Goal: Information Seeking & Learning: Learn about a topic

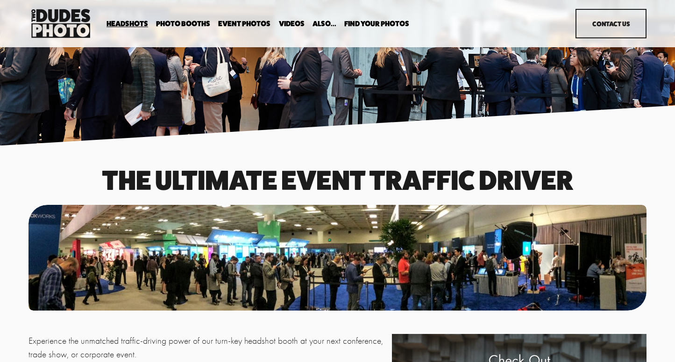
click at [0, 0] on span "Anti Booth" at bounding box center [0, 0] width 0 height 0
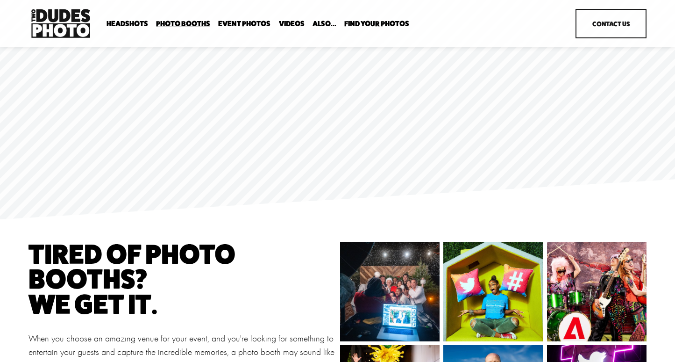
click at [0, 0] on span "Party Booth" at bounding box center [0, 0] width 0 height 0
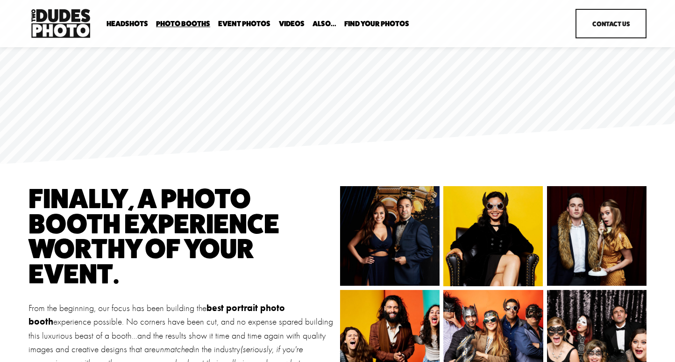
click at [0, 0] on span "Anti Booth" at bounding box center [0, 0] width 0 height 0
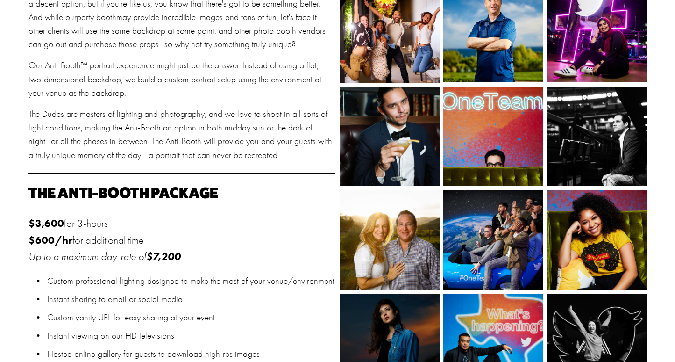
scroll to position [436, 0]
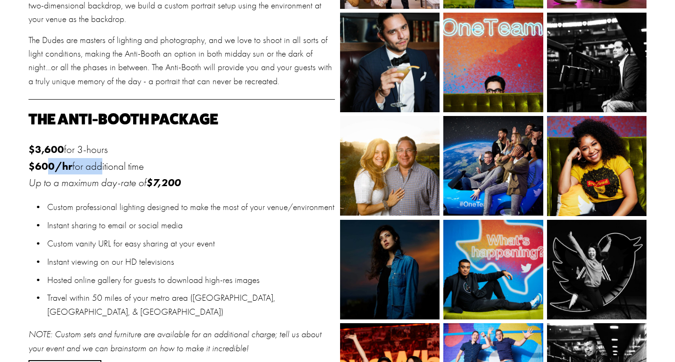
drag, startPoint x: 50, startPoint y: 162, endPoint x: 99, endPoint y: 167, distance: 49.3
click at [100, 166] on p "$3,600 for 3-hours $600/hr for additional time Up to a maximum day-rate of $7,2…" at bounding box center [181, 166] width 306 height 50
click at [114, 180] on em "Up to a maximum day-rate of" at bounding box center [87, 182] width 118 height 13
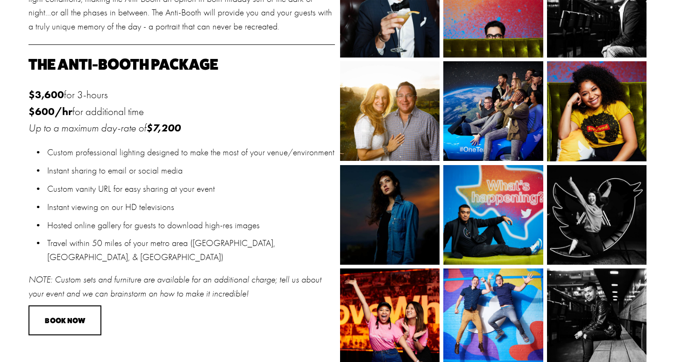
scroll to position [488, 0]
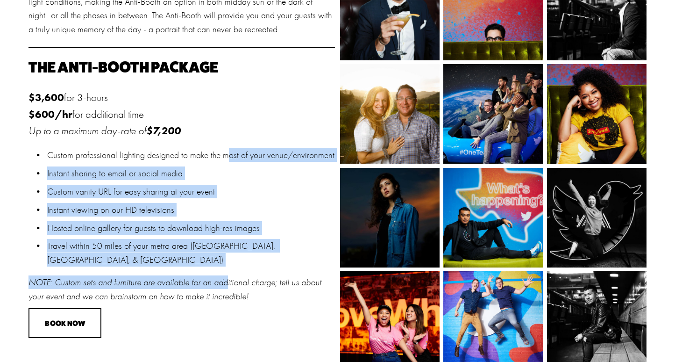
drag, startPoint x: 225, startPoint y: 159, endPoint x: 223, endPoint y: 278, distance: 118.7
click at [223, 278] on div "The Anti-Booth Package $3,600 for 3-hours $600/hr for additional time Up to a m…" at bounding box center [181, 180] width 306 height 243
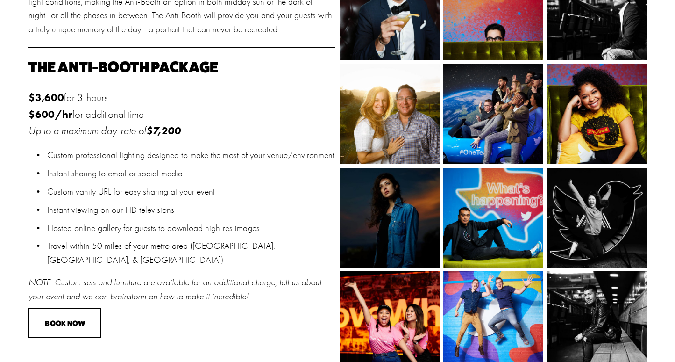
click at [223, 250] on p "Travel within 50 miles of your metro area ([GEOGRAPHIC_DATA], [GEOGRAPHIC_DATA]…" at bounding box center [191, 252] width 288 height 27
drag, startPoint x: 240, startPoint y: 262, endPoint x: 214, endPoint y: 181, distance: 85.3
click at [214, 183] on ul "Custom professional lighting designed to make the most of your venue/environmen…" at bounding box center [181, 207] width 306 height 118
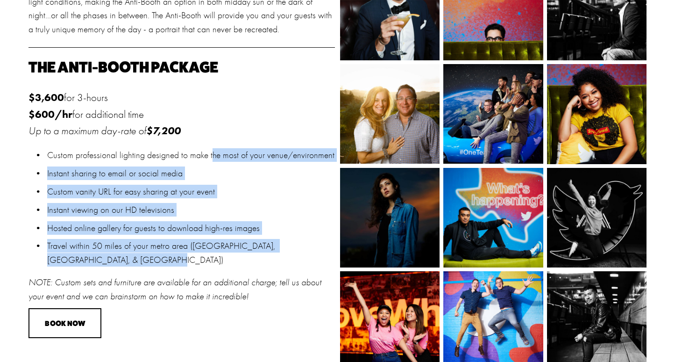
drag, startPoint x: 209, startPoint y: 155, endPoint x: 212, endPoint y: 264, distance: 109.3
click at [213, 264] on ul "Custom professional lighting designed to make the most of your venue/environmen…" at bounding box center [181, 207] width 306 height 118
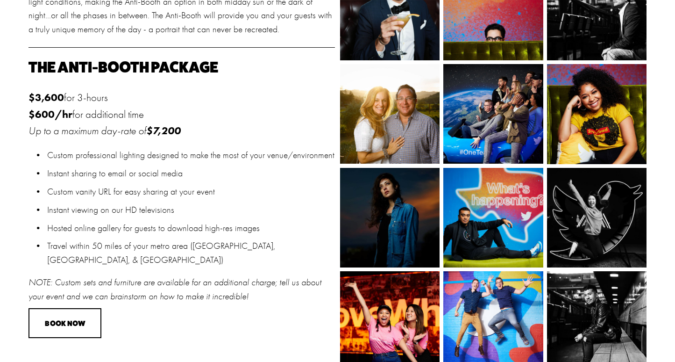
click at [212, 264] on p "Travel within 50 miles of your metro area ([GEOGRAPHIC_DATA], [GEOGRAPHIC_DATA]…" at bounding box center [191, 252] width 288 height 27
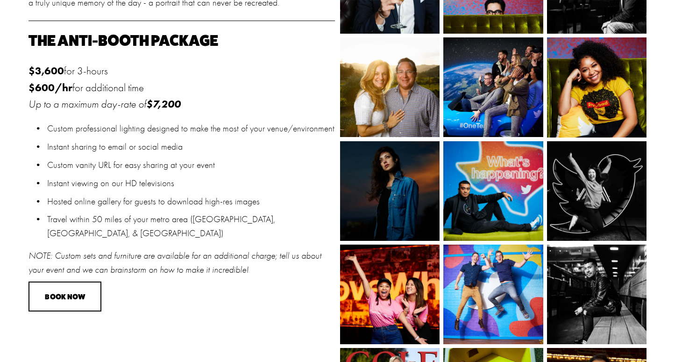
scroll to position [525, 0]
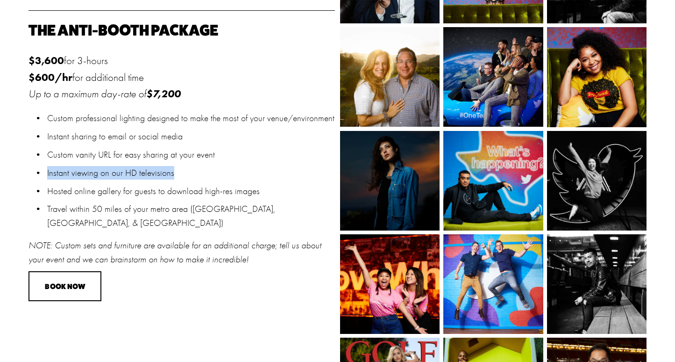
drag, startPoint x: 172, startPoint y: 173, endPoint x: 37, endPoint y: 174, distance: 135.0
click at [47, 174] on p "Instant viewing on our HD televisions" at bounding box center [191, 173] width 288 height 14
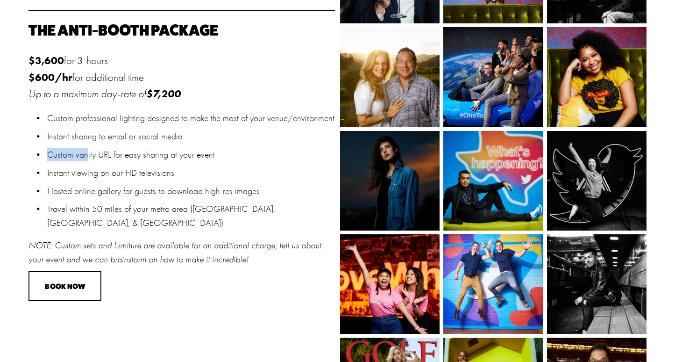
drag, startPoint x: 87, startPoint y: 151, endPoint x: 128, endPoint y: 148, distance: 40.3
click at [129, 146] on ul "Custom professional lighting designed to make the most of your venue/environmen…" at bounding box center [181, 170] width 306 height 118
click at [160, 151] on p "Custom vanity URL for easy sharing at your event" at bounding box center [191, 155] width 288 height 14
drag, startPoint x: 177, startPoint y: 135, endPoint x: 20, endPoint y: 139, distance: 157.5
click at [20, 140] on div "Tired of photo booths? we get it. When you choose an amazing venue for your eve…" at bounding box center [337, 369] width 675 height 1304
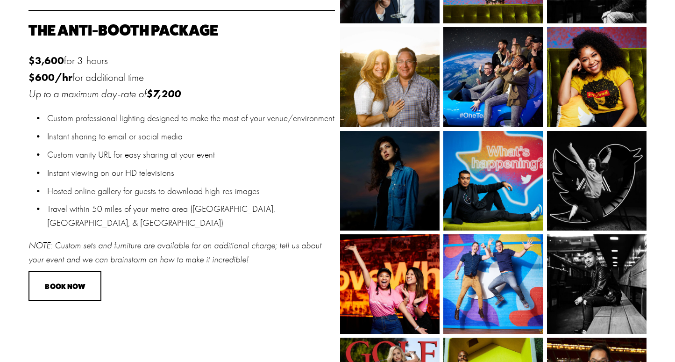
click at [78, 138] on p "Instant sharing to email or social media" at bounding box center [191, 136] width 288 height 14
drag, startPoint x: 67, startPoint y: 117, endPoint x: 176, endPoint y: 118, distance: 109.3
click at [176, 118] on p "Custom professional lighting designed to make the most of your venue/environment" at bounding box center [191, 118] width 288 height 14
click at [188, 118] on p "Custom professional lighting designed to make the most of your venue/environment" at bounding box center [191, 118] width 288 height 14
click at [195, 118] on p "Custom professional lighting designed to make the most of your venue/environment" at bounding box center [191, 118] width 288 height 14
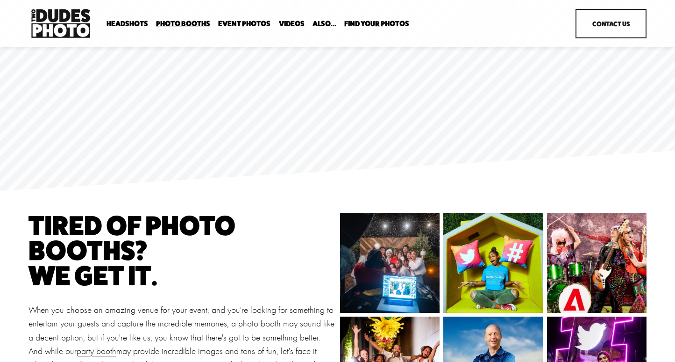
scroll to position [0, 0]
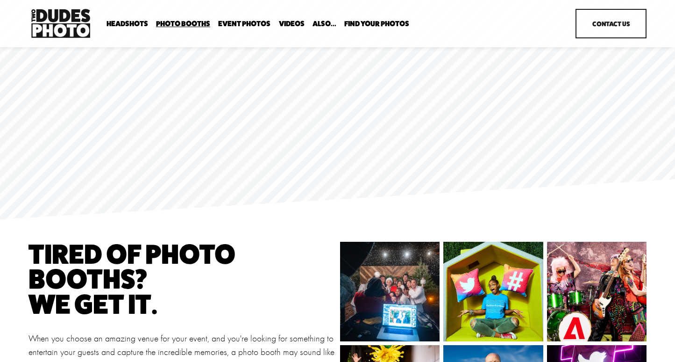
click at [0, 0] on span "Bespoke Booth" at bounding box center [0, 0] width 0 height 0
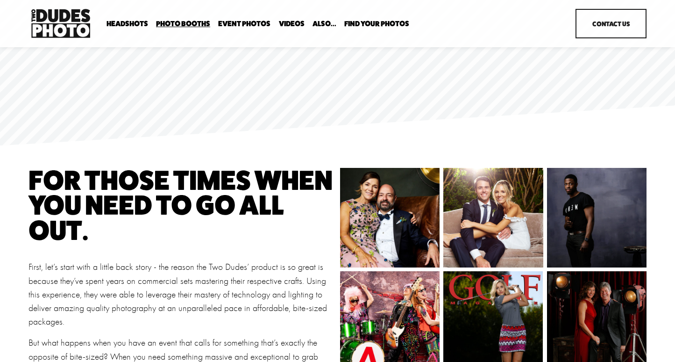
click at [0, 0] on span "Tuxedo B&W Booth" at bounding box center [0, 0] width 0 height 0
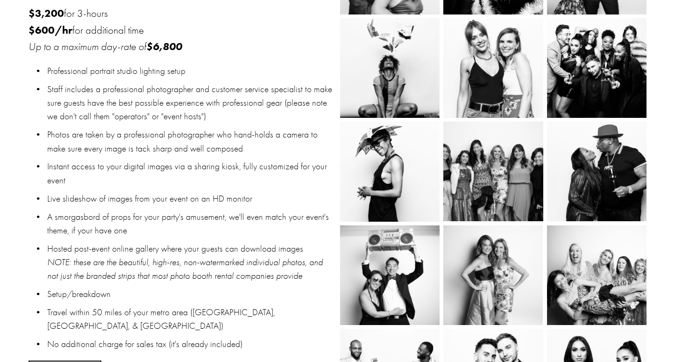
scroll to position [391, 0]
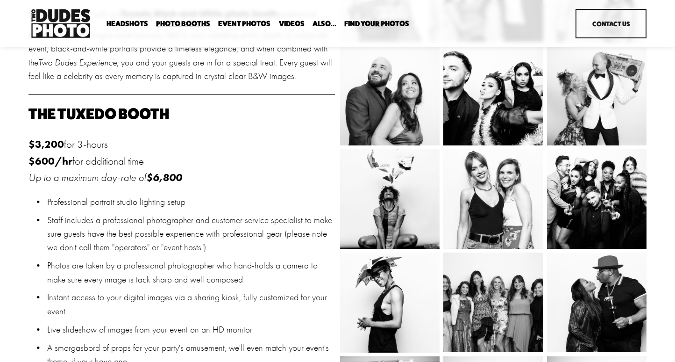
drag, startPoint x: 152, startPoint y: 161, endPoint x: 89, endPoint y: 164, distance: 63.6
click at [89, 163] on p "$3,200 for 3-hours $600/hr for additional time Up to a maximum day-rate of $6,8…" at bounding box center [181, 161] width 306 height 50
click at [92, 162] on p "$3,200 for 3-hours $600/hr for additional time Up to a maximum day-rate of $6,8…" at bounding box center [181, 161] width 306 height 50
drag, startPoint x: 134, startPoint y: 158, endPoint x: 117, endPoint y: 158, distance: 17.3
click at [134, 158] on p "$3,200 for 3-hours $600/hr for additional time Up to a maximum day-rate of $6,8…" at bounding box center [181, 161] width 306 height 50
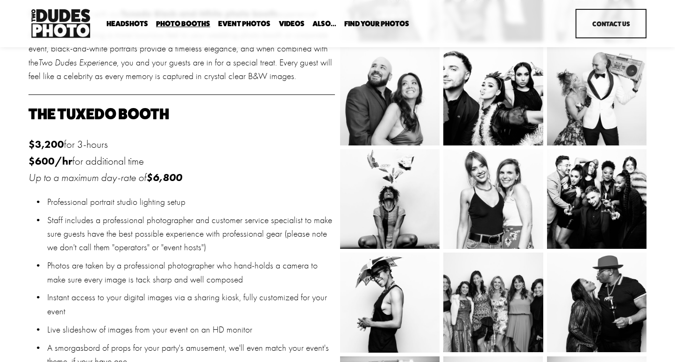
click at [0, 0] on span "Party Booth" at bounding box center [0, 0] width 0 height 0
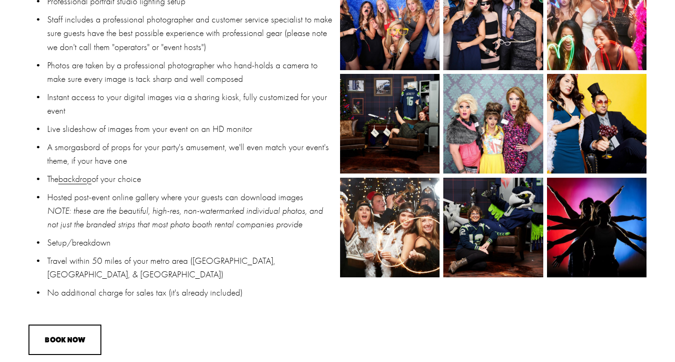
scroll to position [745, 0]
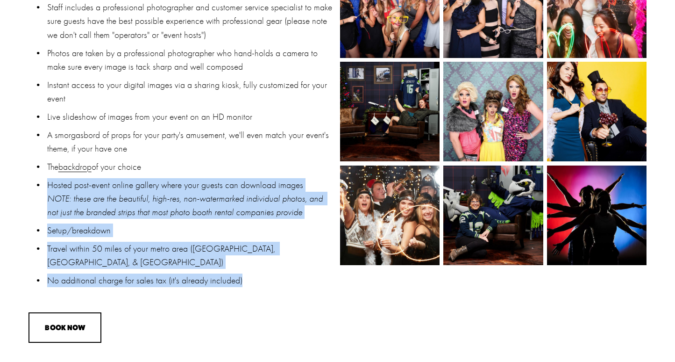
drag, startPoint x: 239, startPoint y: 270, endPoint x: 56, endPoint y: 129, distance: 230.5
click at [56, 138] on ul "Professional portrait studio lighting setup Staff includes a professional photo…" at bounding box center [181, 134] width 306 height 305
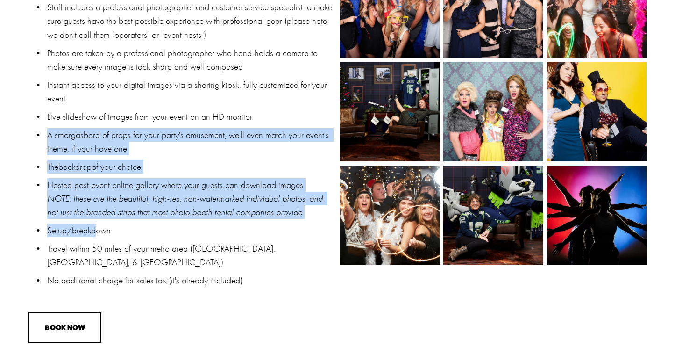
drag, startPoint x: 57, startPoint y: 112, endPoint x: 92, endPoint y: 213, distance: 107.9
click at [95, 213] on ul "Professional portrait studio lighting setup Staff includes a professional photo…" at bounding box center [181, 134] width 306 height 305
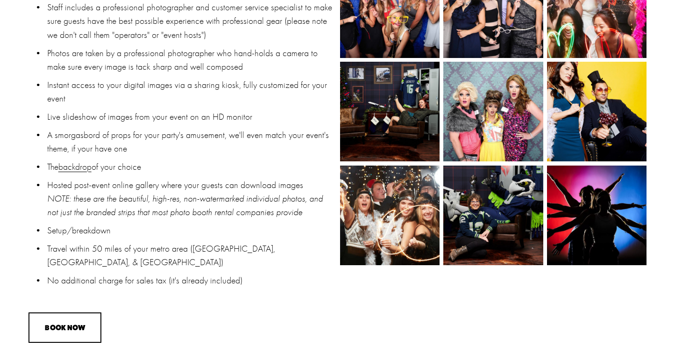
click at [98, 206] on ul "Professional portrait studio lighting setup Staff includes a professional photo…" at bounding box center [181, 134] width 306 height 305
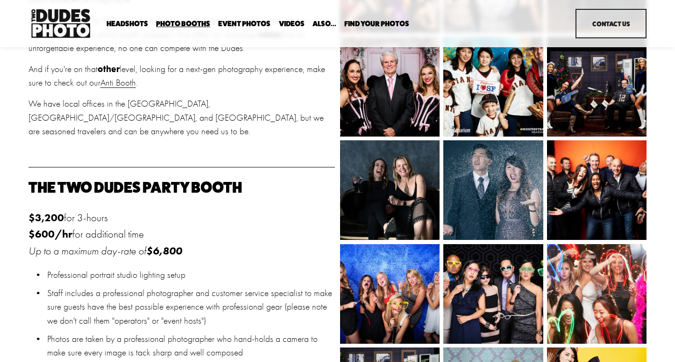
scroll to position [325, 0]
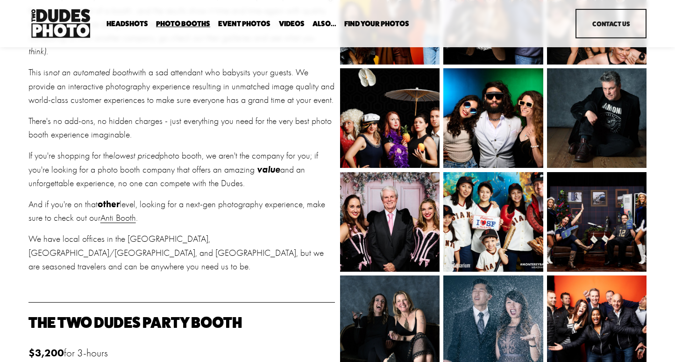
click at [464, 122] on img at bounding box center [490, 118] width 142 height 100
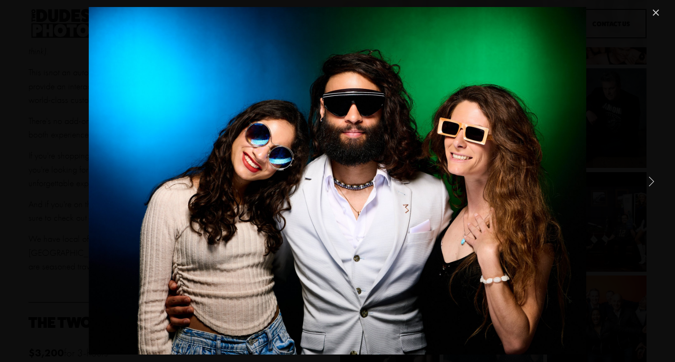
click at [646, 185] on link "Next Item" at bounding box center [651, 181] width 21 height 21
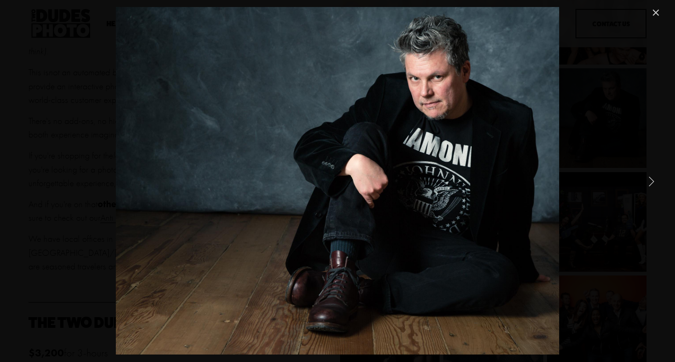
click at [646, 185] on link "Next Item" at bounding box center [651, 181] width 21 height 21
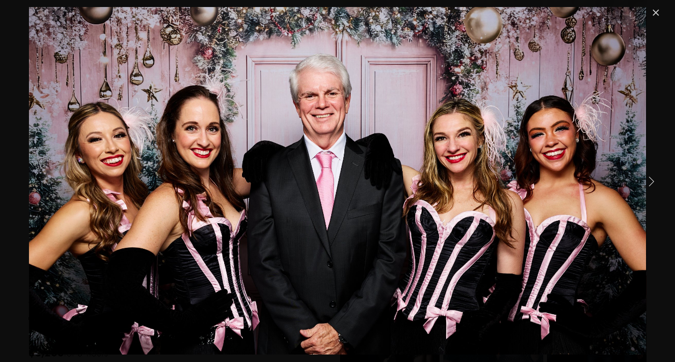
click at [646, 185] on link "Next Item" at bounding box center [651, 181] width 21 height 21
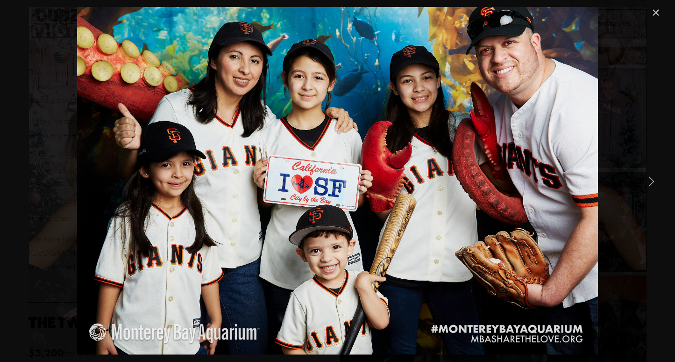
click at [646, 185] on link "Next Item" at bounding box center [651, 181] width 21 height 21
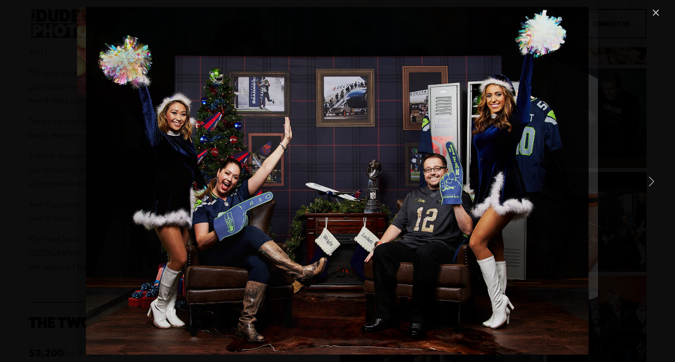
click at [646, 185] on link "Next Item" at bounding box center [651, 181] width 21 height 21
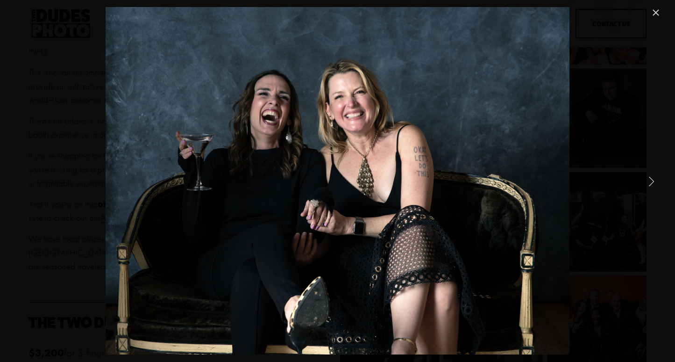
click at [646, 185] on link "Next Item" at bounding box center [651, 181] width 21 height 21
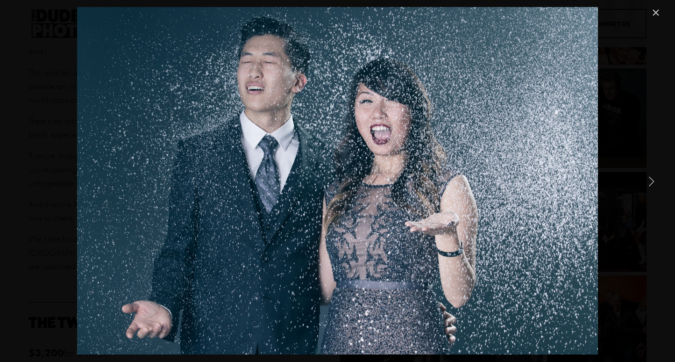
click at [646, 185] on link "Next Item" at bounding box center [651, 181] width 21 height 21
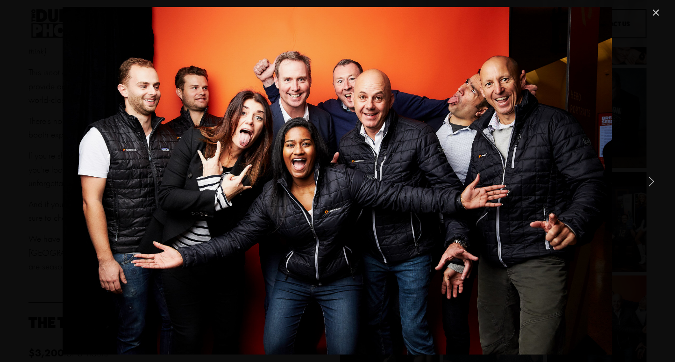
click at [646, 185] on link "Next Item" at bounding box center [651, 181] width 21 height 21
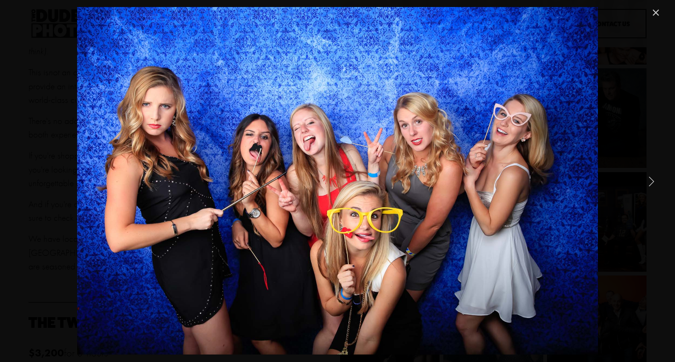
click at [657, 14] on link "Close" at bounding box center [655, 12] width 11 height 11
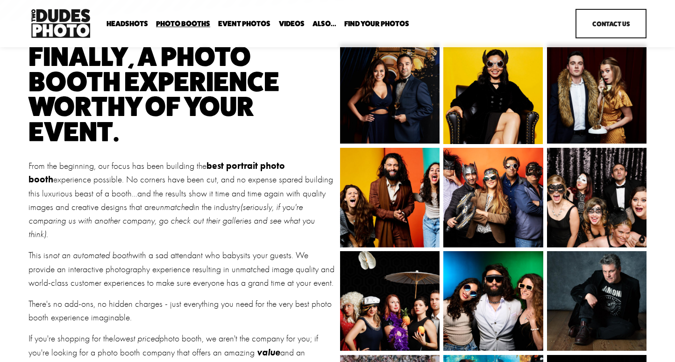
scroll to position [0, 0]
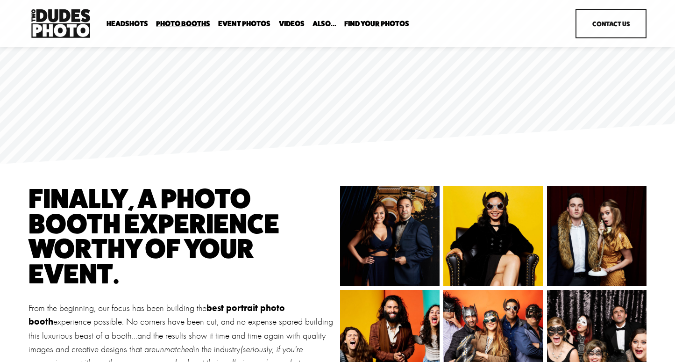
click at [0, 0] on span "Overhead Booth" at bounding box center [0, 0] width 0 height 0
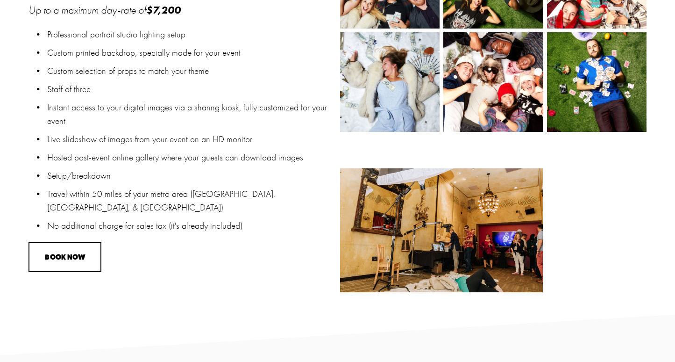
scroll to position [690, 0]
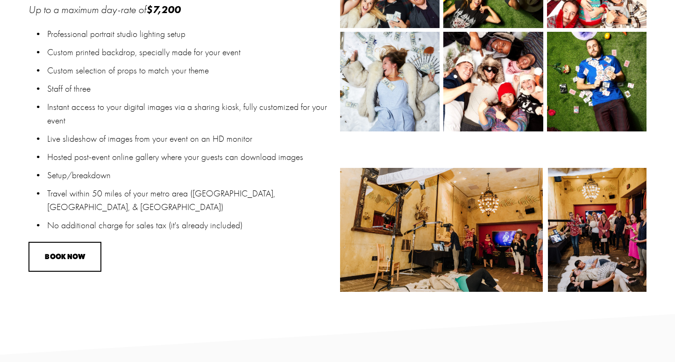
drag, startPoint x: 184, startPoint y: 243, endPoint x: 190, endPoint y: 64, distance: 179.5
click at [197, 91] on p "Staff of three" at bounding box center [191, 89] width 288 height 14
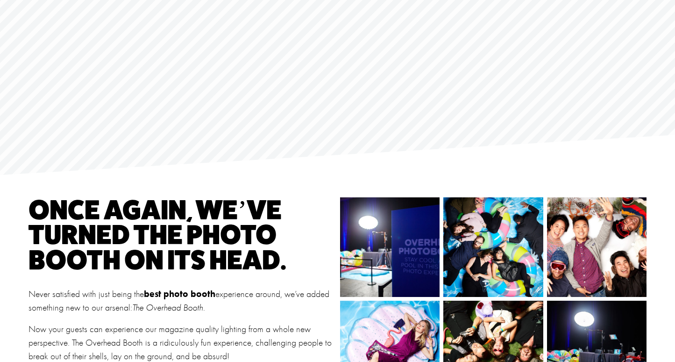
scroll to position [0, 0]
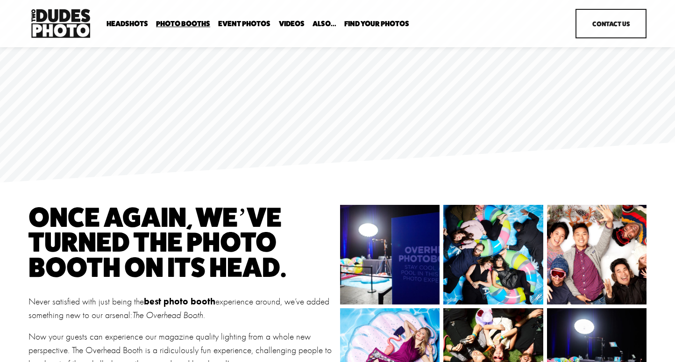
click at [191, 21] on span "Photo Booths" at bounding box center [183, 23] width 54 height 7
click at [0, 0] on span "Party Booth" at bounding box center [0, 0] width 0 height 0
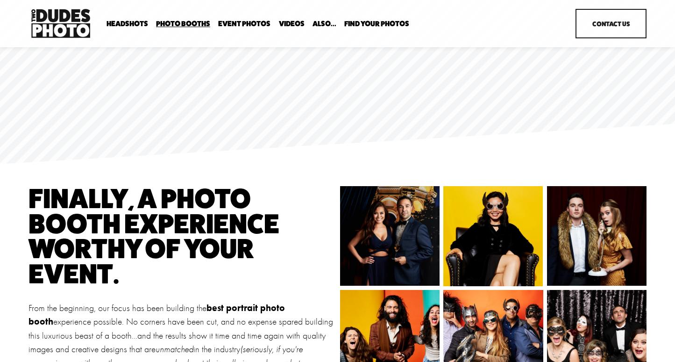
click at [0, 0] on span "Overhead Booth" at bounding box center [0, 0] width 0 height 0
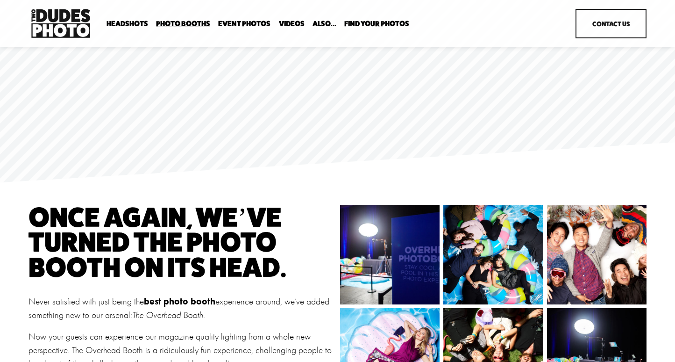
click at [380, 273] on img at bounding box center [407, 255] width 159 height 100
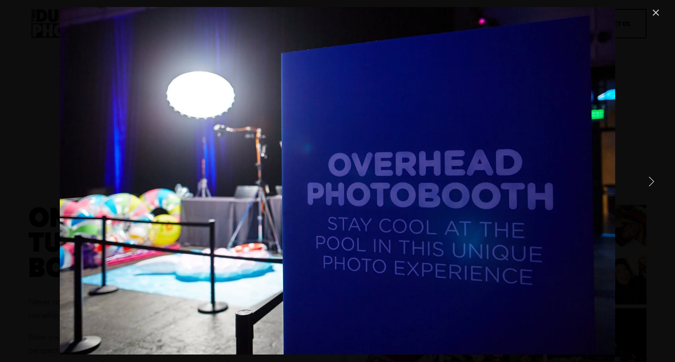
click at [657, 13] on link "Close" at bounding box center [655, 12] width 11 height 11
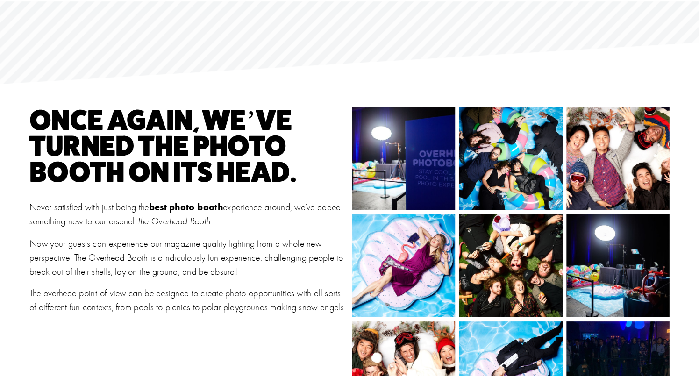
scroll to position [120, 0]
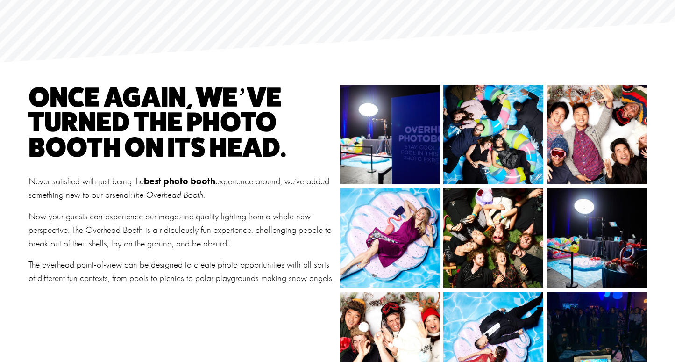
click at [494, 171] on img at bounding box center [493, 135] width 125 height 100
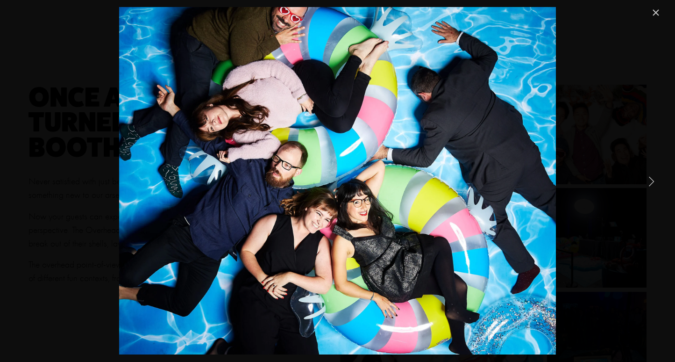
click at [650, 182] on link "Next Item" at bounding box center [651, 181] width 21 height 21
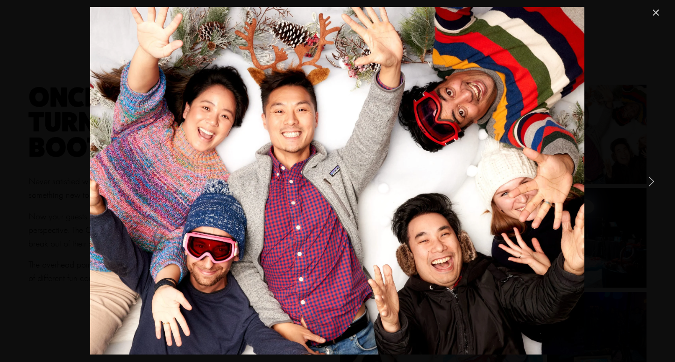
click at [653, 179] on link "Next Item" at bounding box center [651, 181] width 21 height 21
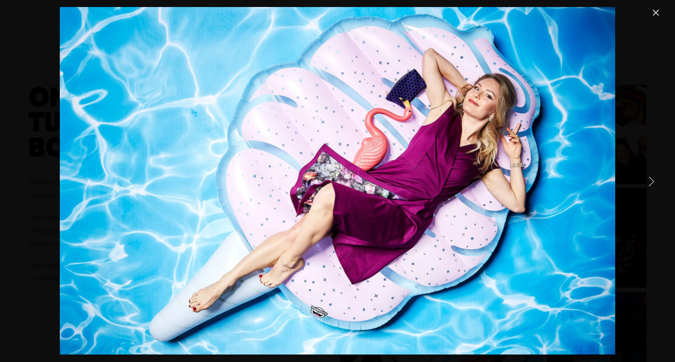
click at [653, 178] on link "Next Item" at bounding box center [651, 181] width 21 height 21
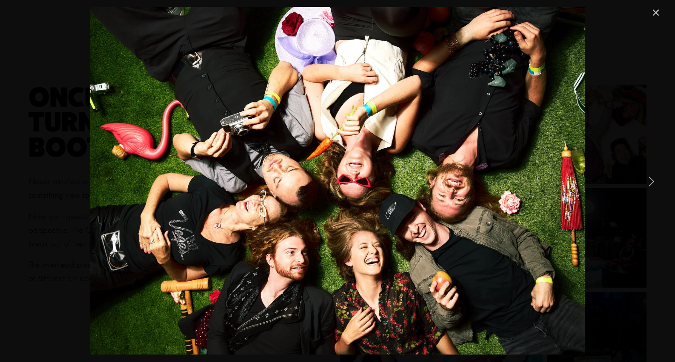
click at [650, 177] on link "Next Item" at bounding box center [651, 181] width 21 height 21
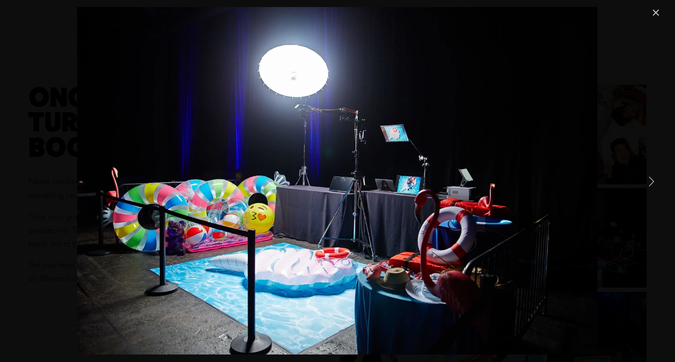
click at [654, 185] on link "Next Item" at bounding box center [651, 181] width 21 height 21
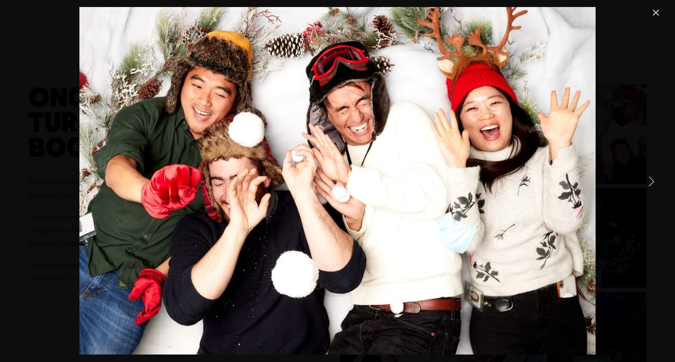
click at [654, 170] on div "Gallery" at bounding box center [338, 180] width 648 height 347
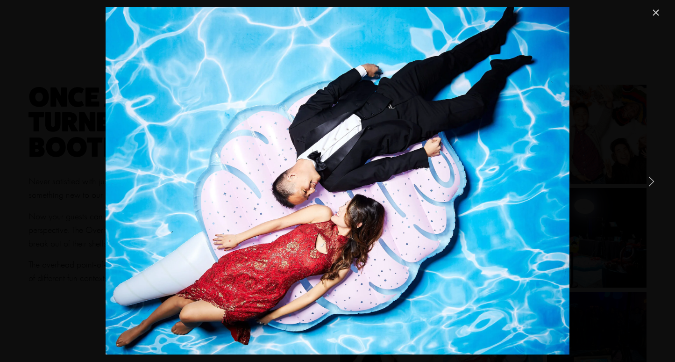
click at [651, 170] on div "Gallery" at bounding box center [337, 181] width 675 height 362
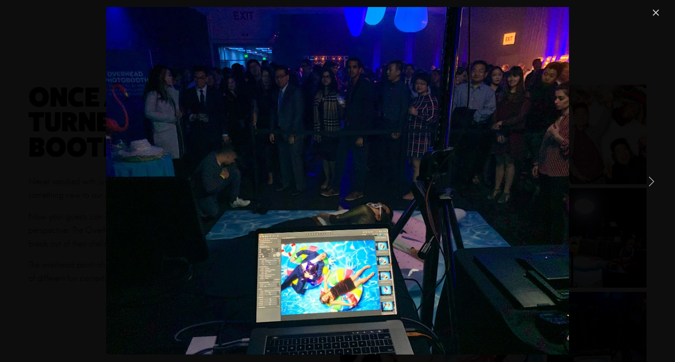
click at [653, 182] on link "Next Item" at bounding box center [651, 181] width 21 height 21
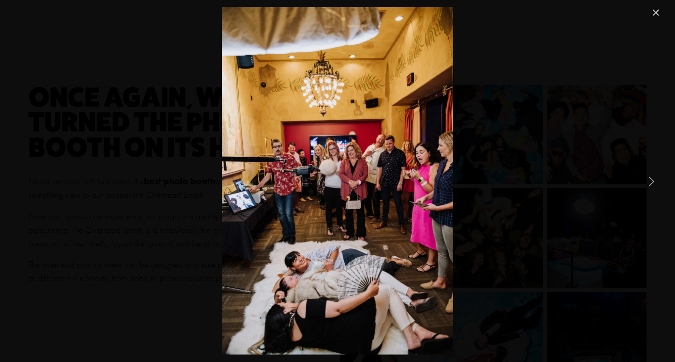
click at [652, 181] on link "Next Item" at bounding box center [651, 181] width 21 height 21
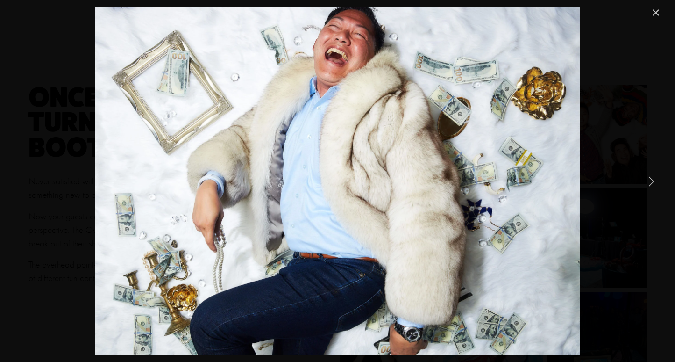
click at [653, 181] on link "Next Item" at bounding box center [651, 181] width 21 height 21
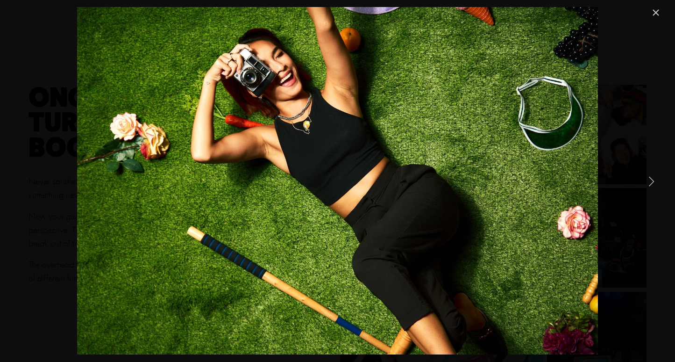
click at [653, 181] on link "Next Item" at bounding box center [651, 181] width 21 height 21
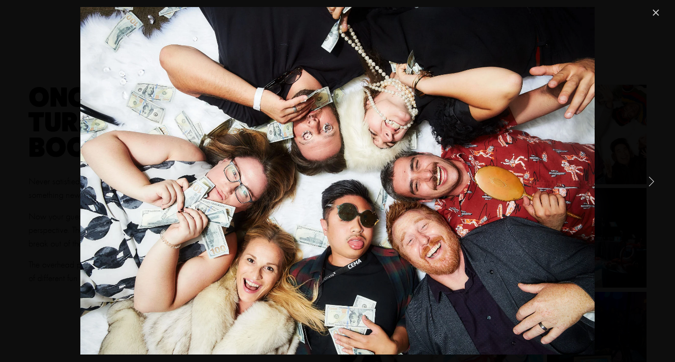
click at [653, 181] on link "Next Item" at bounding box center [651, 181] width 21 height 21
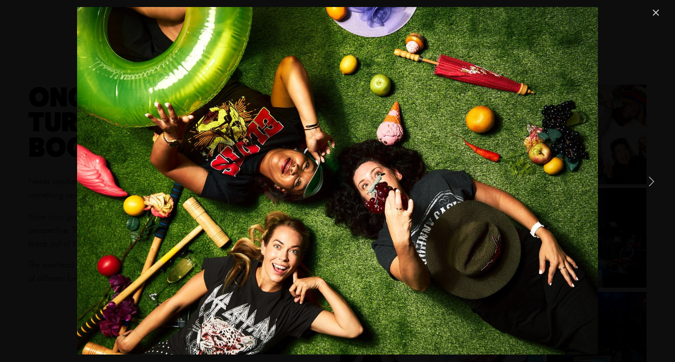
click at [653, 181] on link "Next Item" at bounding box center [651, 181] width 21 height 21
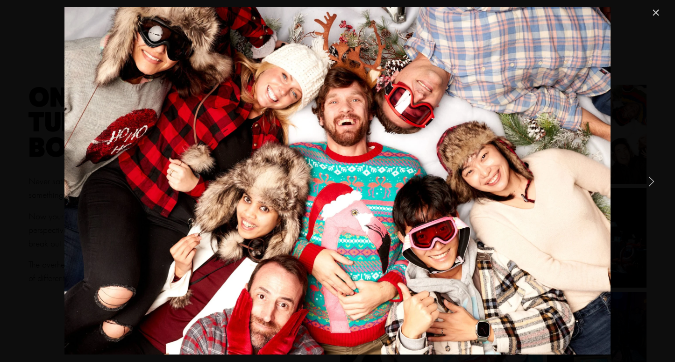
click at [653, 181] on link "Next Item" at bounding box center [651, 181] width 21 height 21
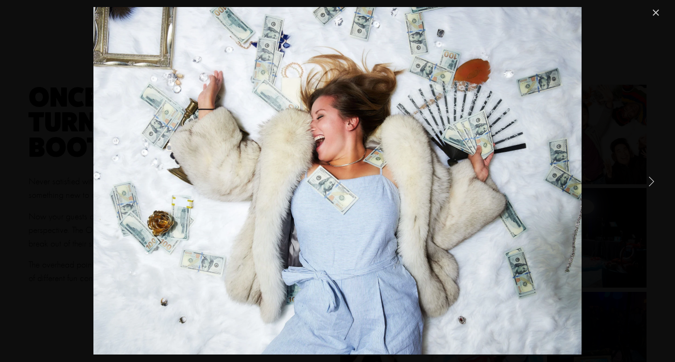
click at [653, 181] on link "Next Item" at bounding box center [651, 181] width 21 height 21
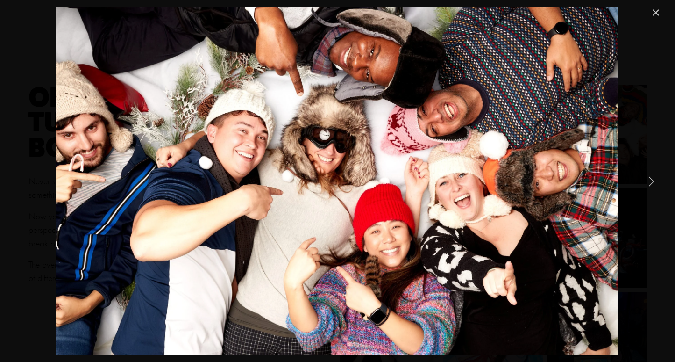
click at [654, 181] on link "Next Item" at bounding box center [651, 181] width 21 height 21
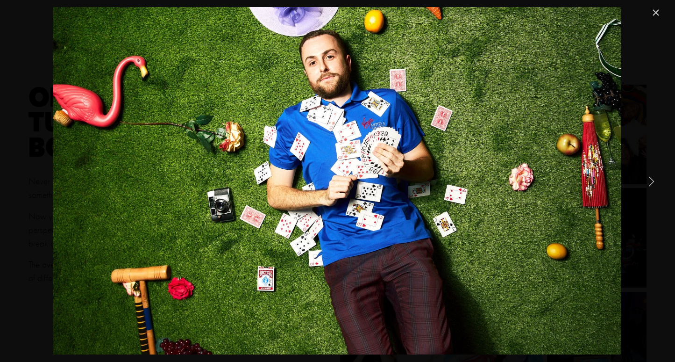
click at [654, 181] on link "Next Item" at bounding box center [651, 181] width 21 height 21
click at [653, 13] on link "Close" at bounding box center [655, 12] width 11 height 11
